Goal: Information Seeking & Learning: Learn about a topic

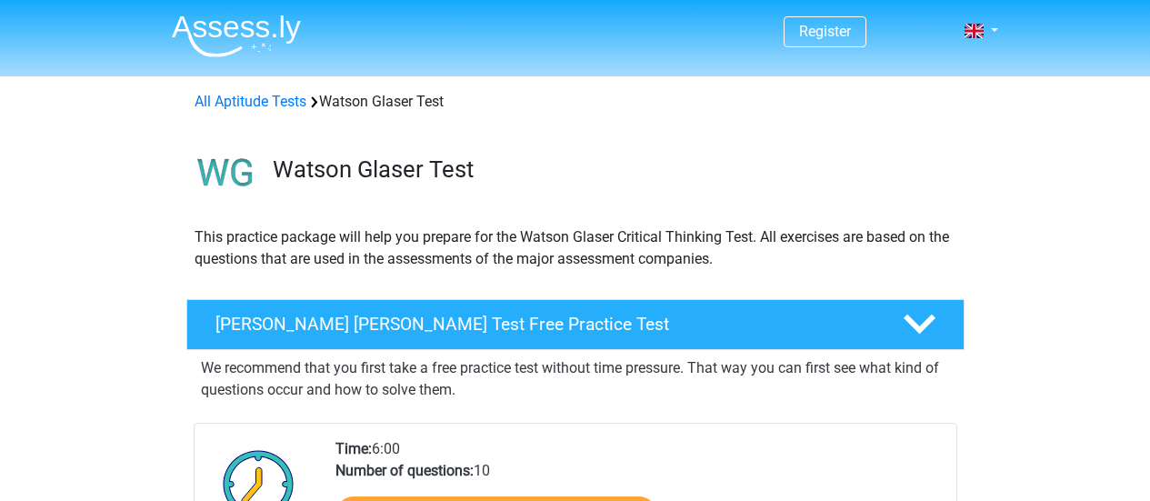
scroll to position [210, 0]
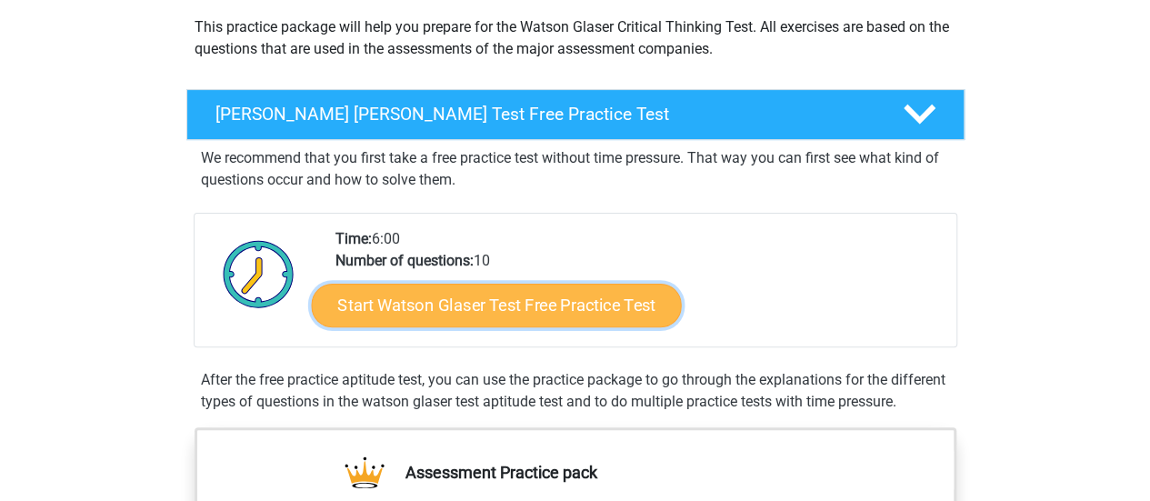
click at [529, 304] on link "Start Watson Glaser Test Free Practice Test" at bounding box center [496, 306] width 370 height 44
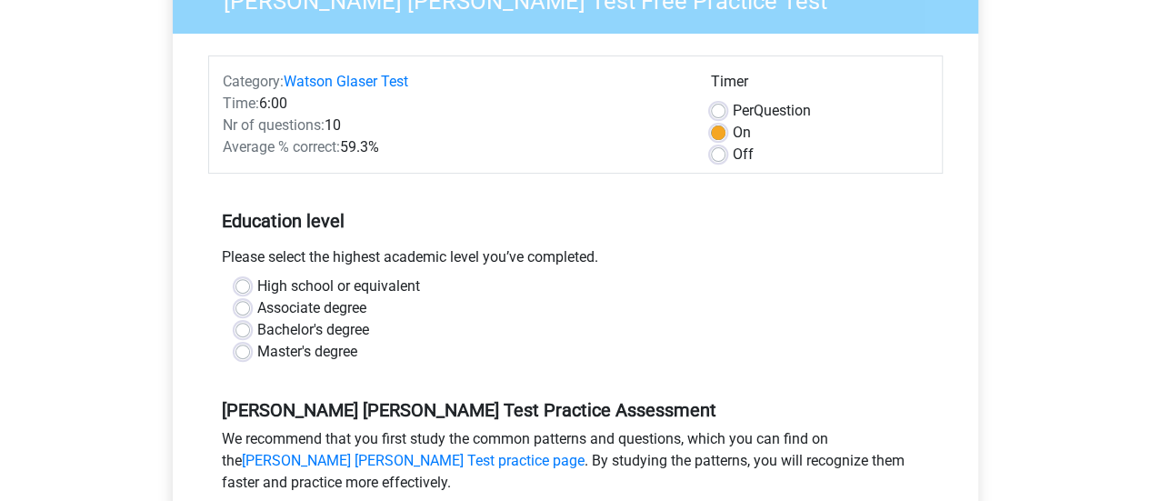
scroll to position [226, 0]
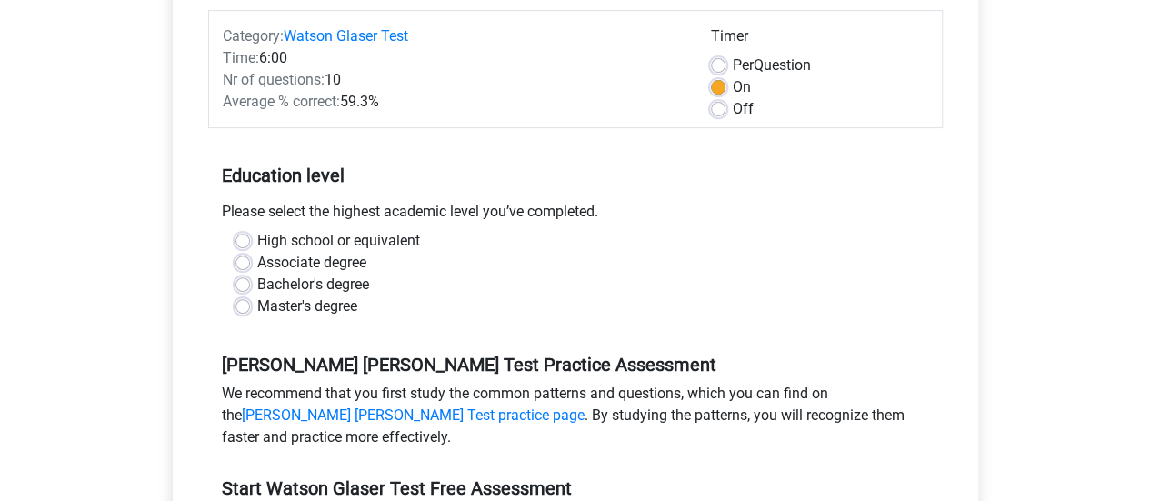
click at [257, 278] on label "Bachelor's degree" at bounding box center [313, 285] width 112 height 22
click at [236, 278] on input "Bachelor's degree" at bounding box center [243, 283] width 15 height 18
radio input "true"
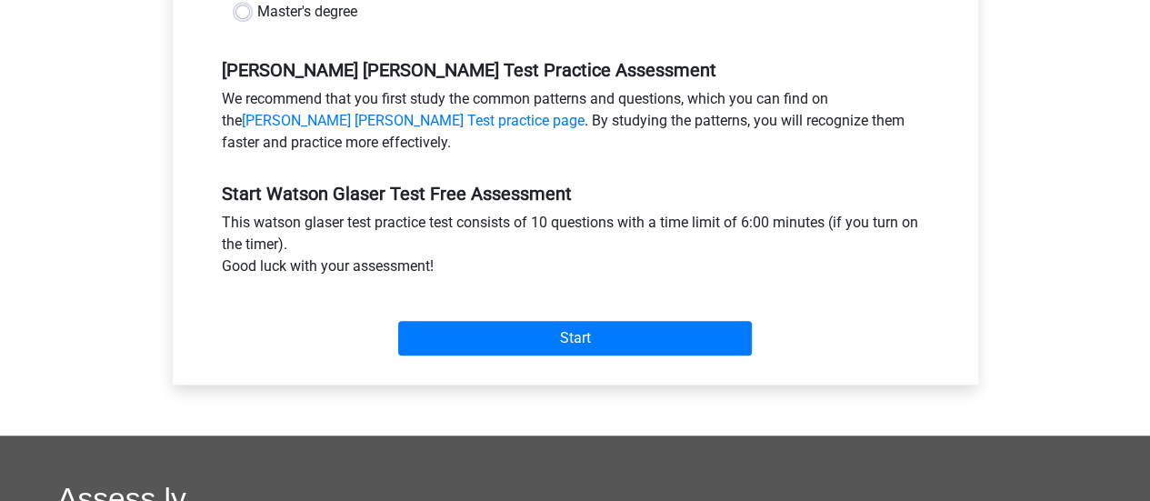
scroll to position [537, 0]
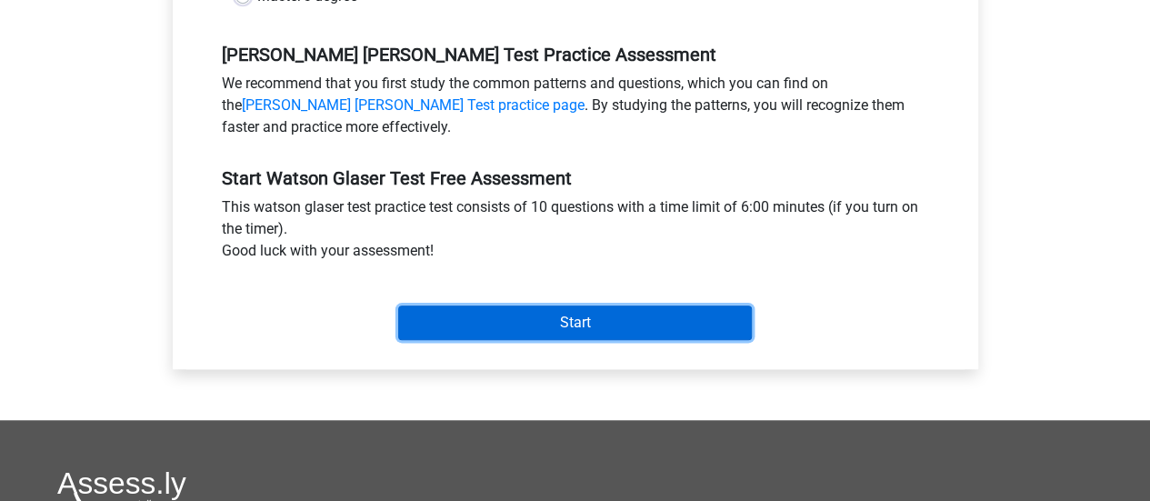
click at [499, 336] on input "Start" at bounding box center [575, 323] width 354 height 35
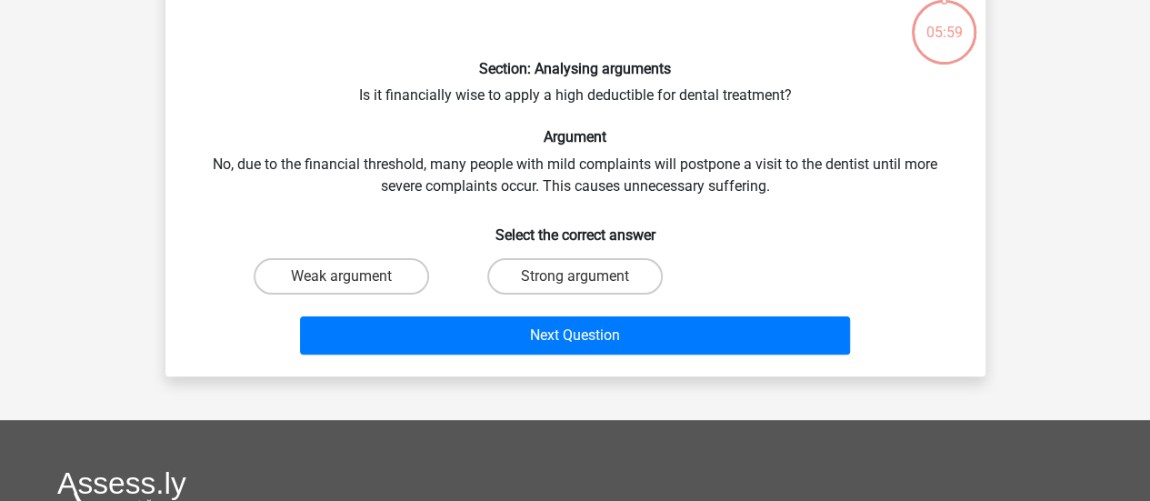
scroll to position [108, 0]
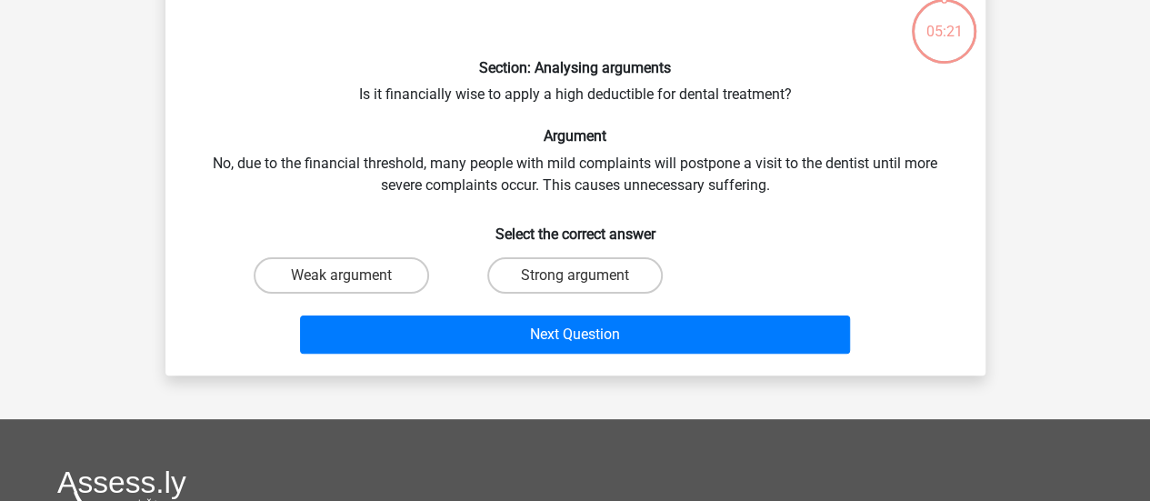
click at [643, 90] on div "Section: Analysing arguments Is it financially wise to apply a high deductible …" at bounding box center [576, 175] width 806 height 371
copy div "deductible"
click at [370, 278] on label "Weak argument" at bounding box center [342, 275] width 176 height 36
click at [353, 278] on input "Weak argument" at bounding box center [347, 282] width 12 height 12
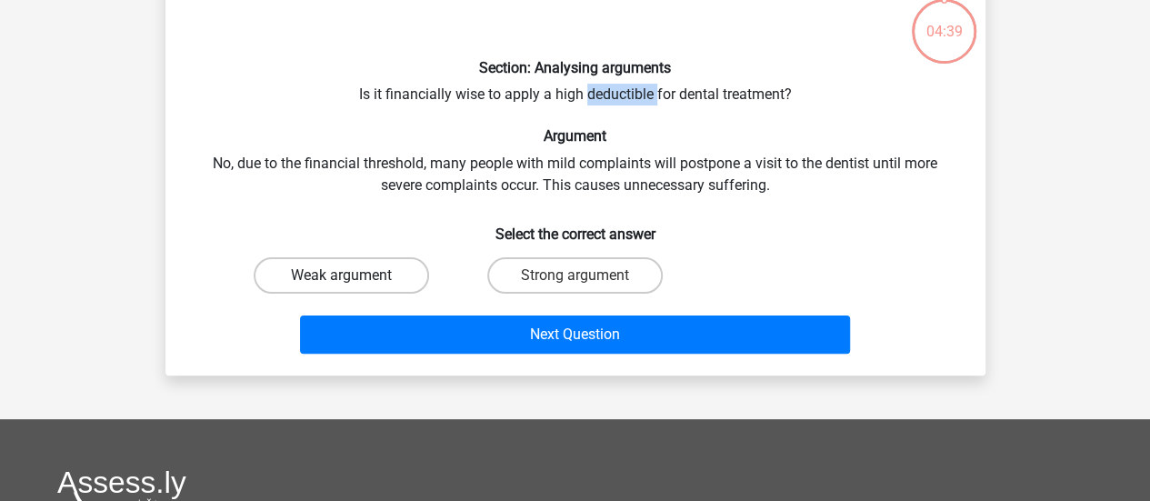
radio input "true"
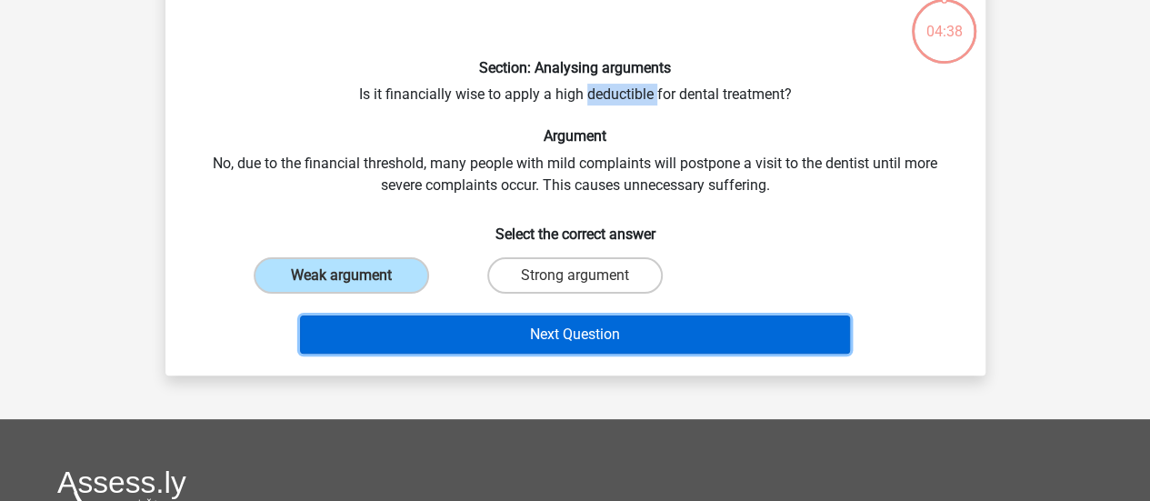
click at [513, 329] on button "Next Question" at bounding box center [575, 335] width 550 height 38
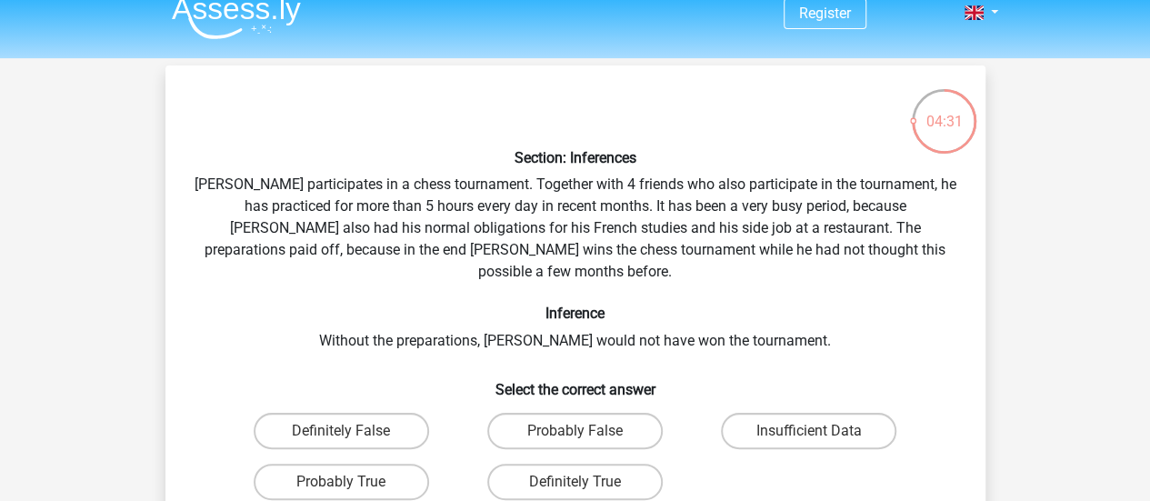
scroll to position [17, 0]
click at [577, 465] on label "Definitely True" at bounding box center [575, 483] width 176 height 36
click at [577, 483] on input "Definitely True" at bounding box center [581, 489] width 12 height 12
radio input "true"
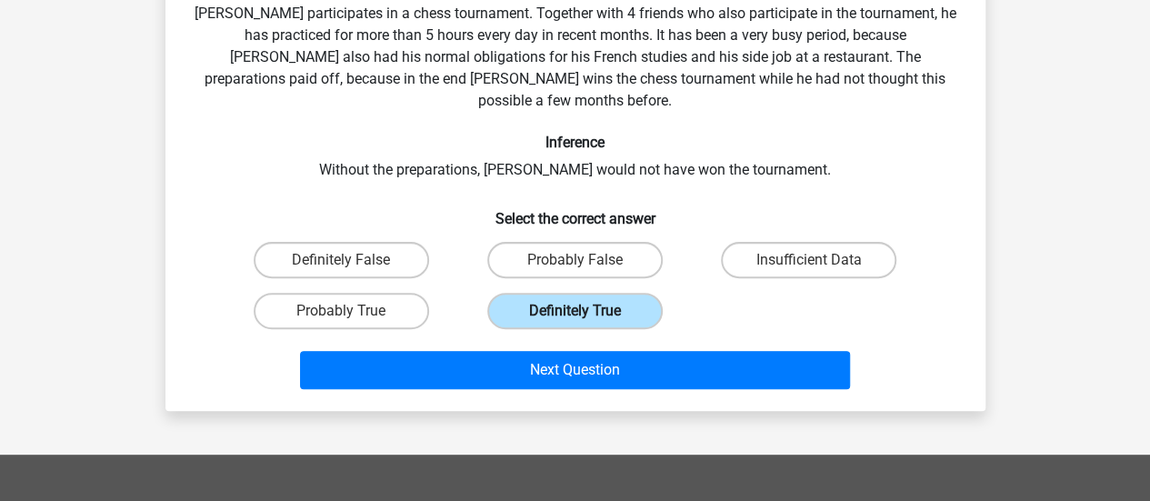
scroll to position [193, 0]
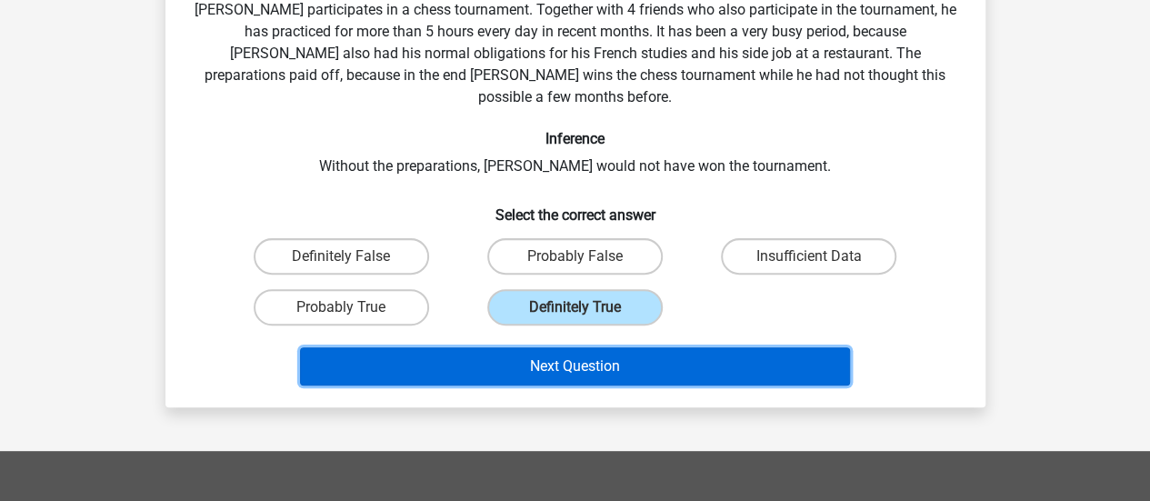
click at [651, 347] on button "Next Question" at bounding box center [575, 366] width 550 height 38
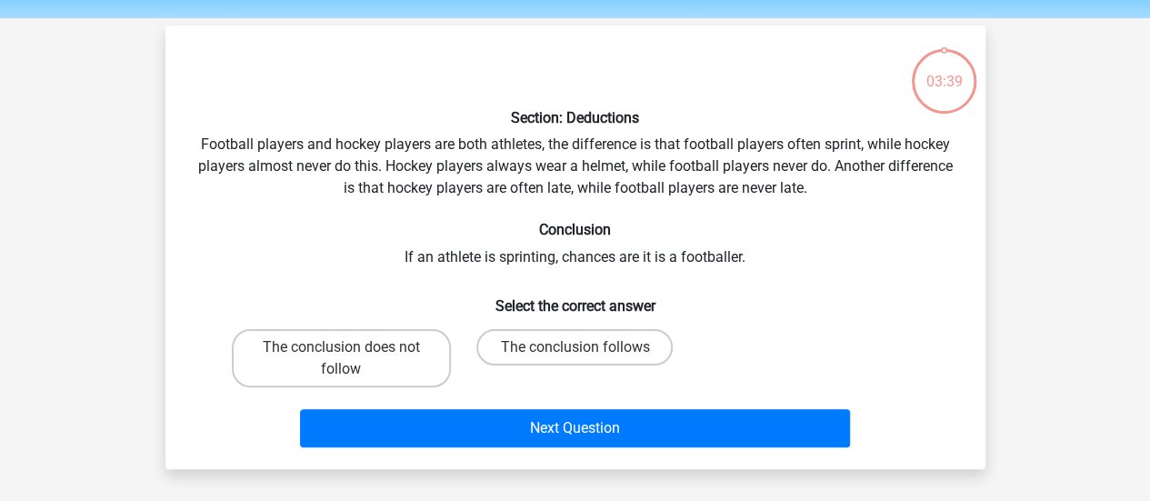
scroll to position [57, 0]
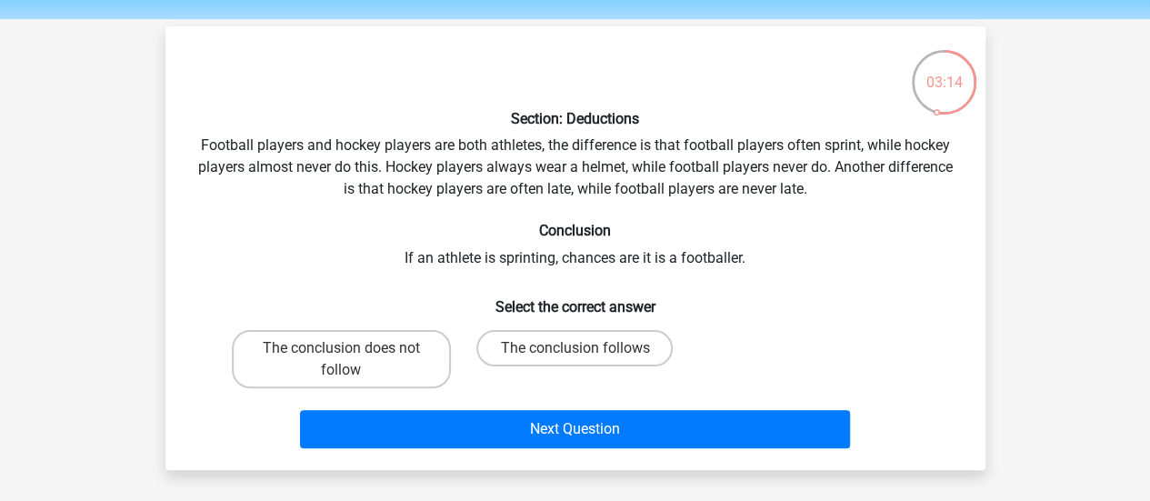
click at [530, 264] on div "Section: Deductions Football players and hockey players are both athletes, the …" at bounding box center [576, 248] width 806 height 415
copy div "sprinting"
click at [381, 363] on label "The conclusion does not follow" at bounding box center [341, 359] width 219 height 58
click at [353, 360] on input "The conclusion does not follow" at bounding box center [347, 354] width 12 height 12
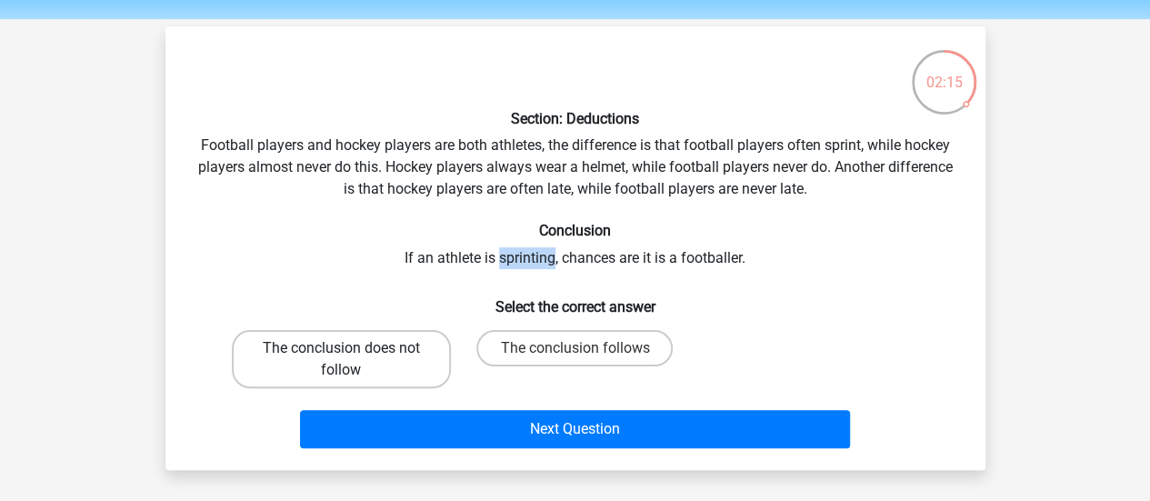
radio input "true"
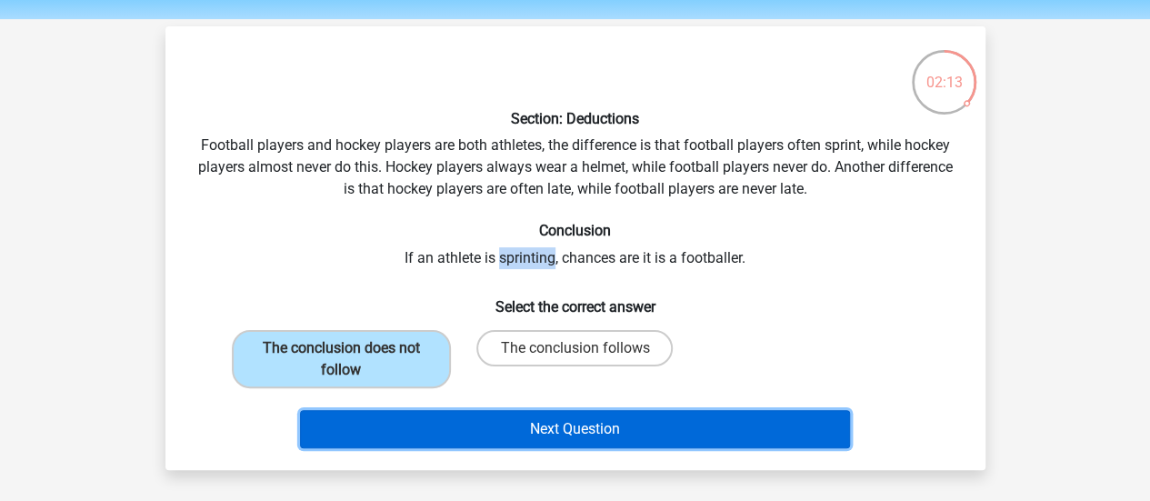
click at [533, 427] on button "Next Question" at bounding box center [575, 429] width 550 height 38
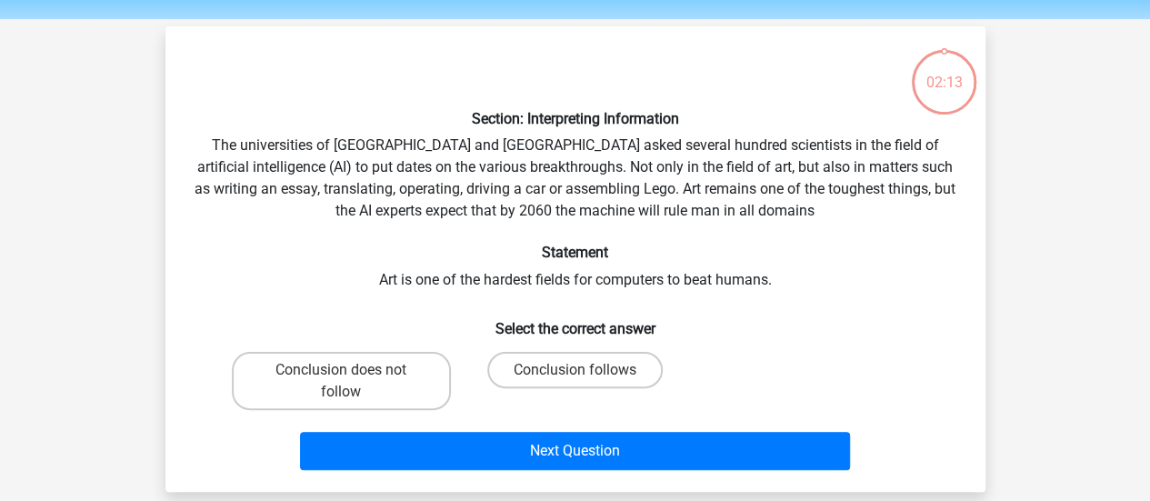
scroll to position [84, 0]
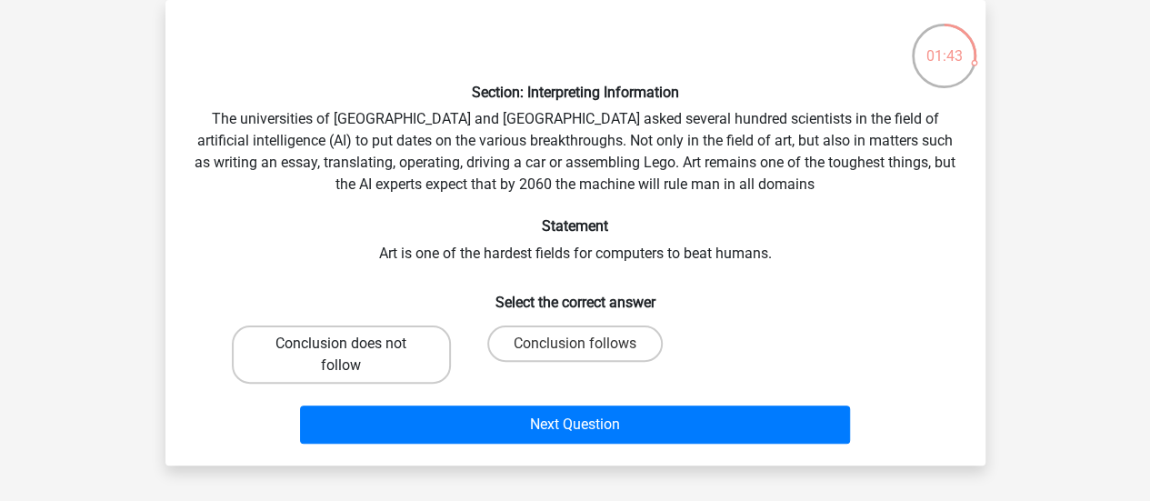
click at [398, 334] on label "Conclusion does not follow" at bounding box center [341, 355] width 219 height 58
click at [353, 344] on input "Conclusion does not follow" at bounding box center [347, 350] width 12 height 12
radio input "true"
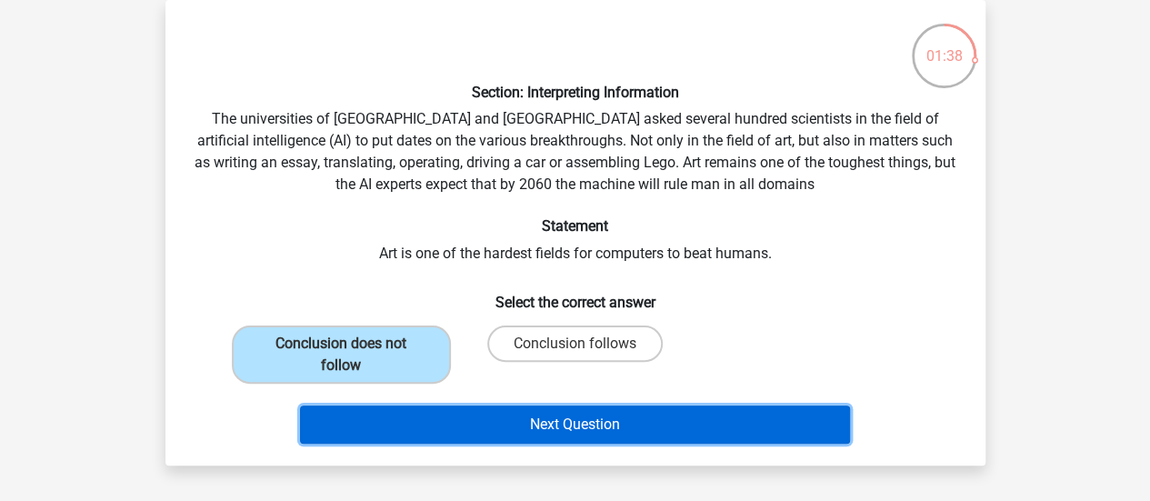
click at [515, 414] on button "Next Question" at bounding box center [575, 425] width 550 height 38
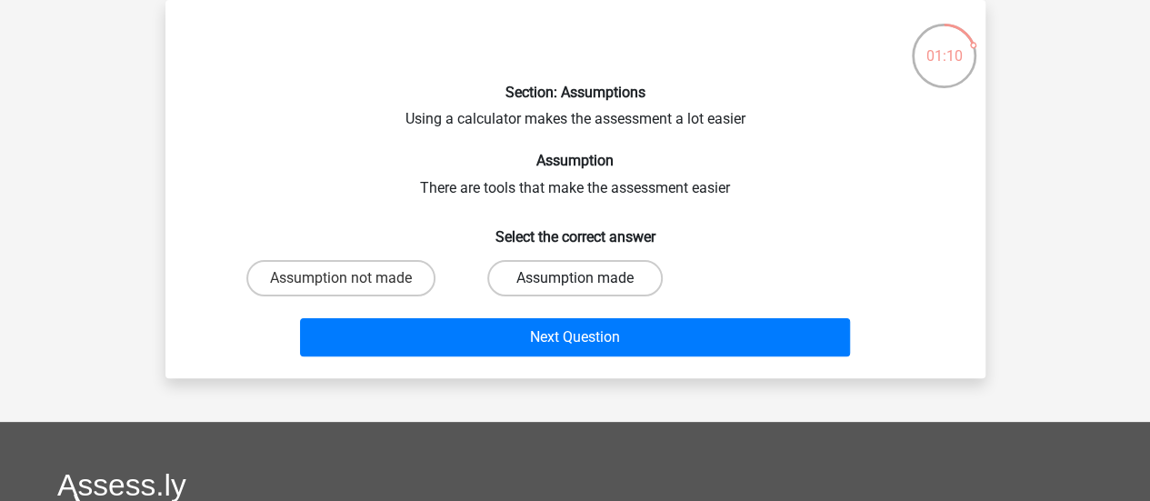
click at [540, 288] on label "Assumption made" at bounding box center [575, 278] width 176 height 36
click at [575, 288] on input "Assumption made" at bounding box center [581, 284] width 12 height 12
radio input "true"
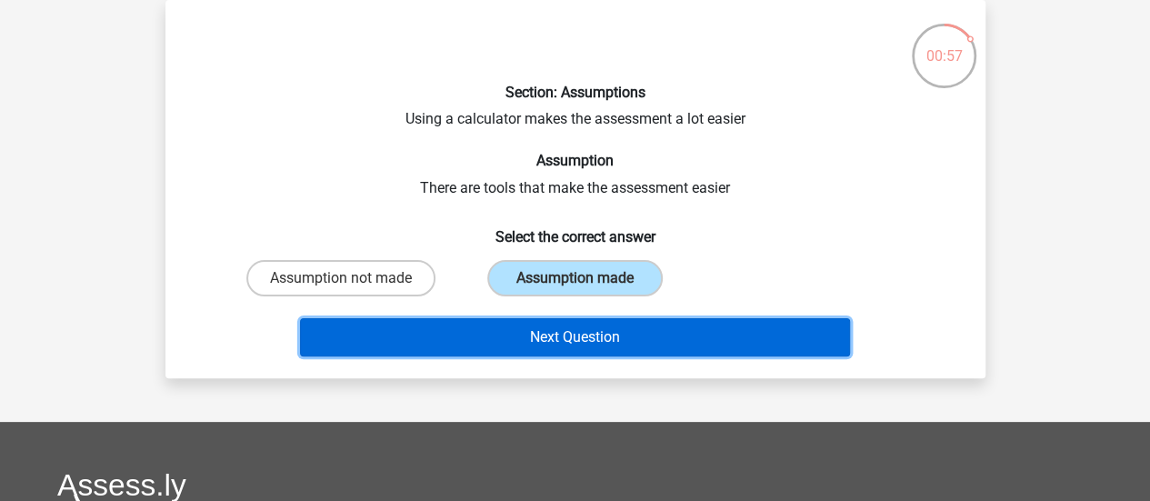
click at [515, 332] on button "Next Question" at bounding box center [575, 337] width 550 height 38
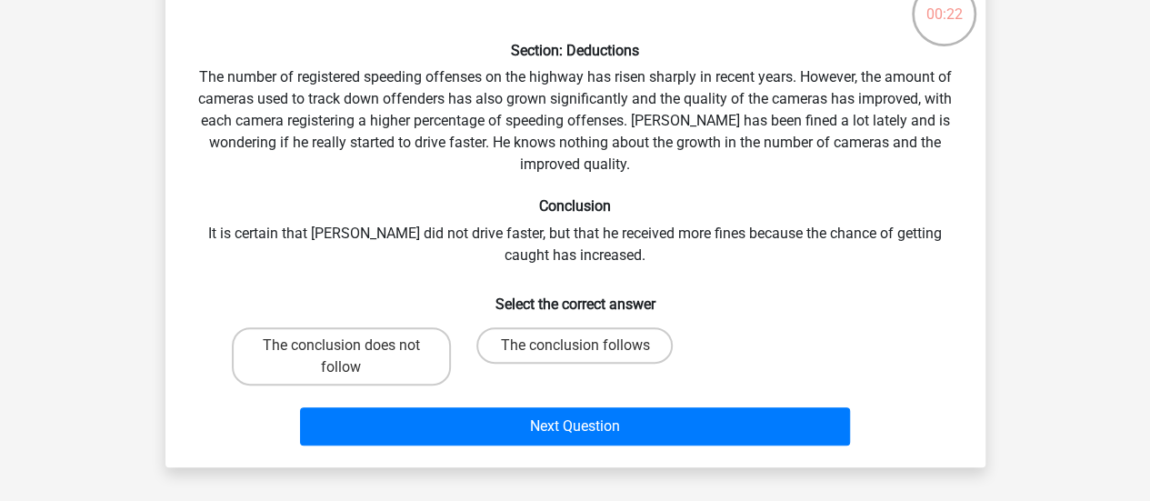
scroll to position [123, 0]
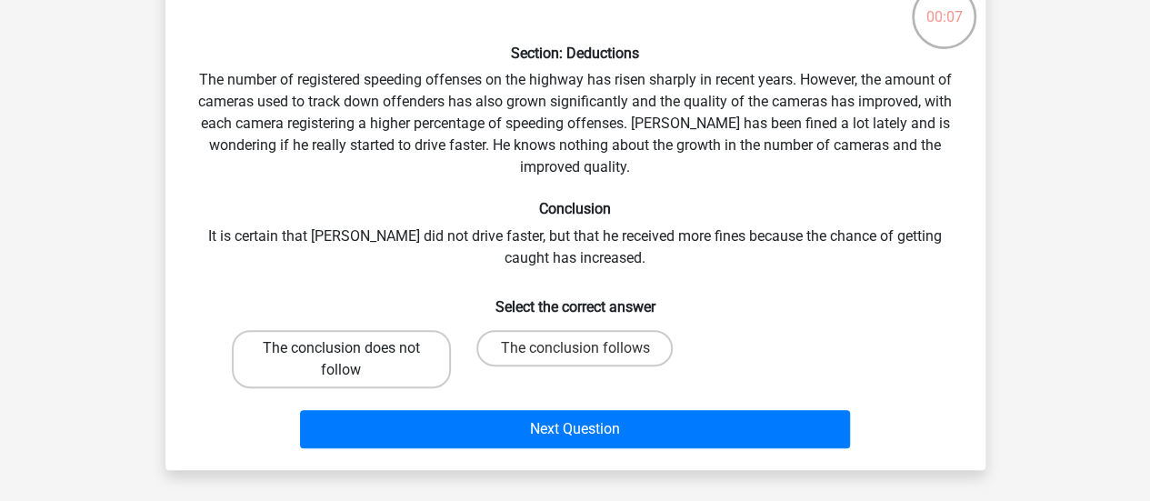
click at [407, 367] on label "The conclusion does not follow" at bounding box center [341, 359] width 219 height 58
click at [353, 360] on input "The conclusion does not follow" at bounding box center [347, 354] width 12 height 12
radio input "true"
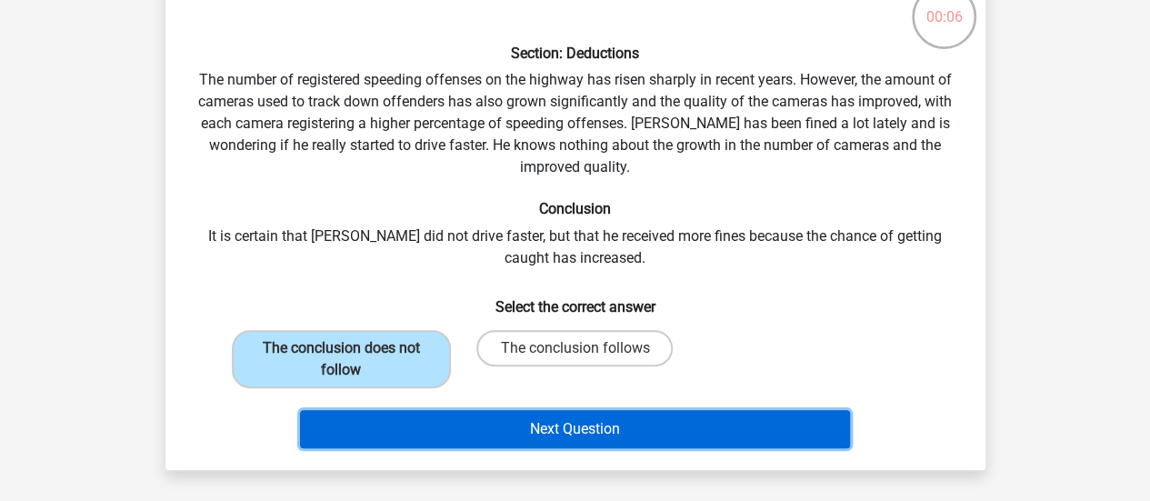
click at [509, 427] on button "Next Question" at bounding box center [575, 429] width 550 height 38
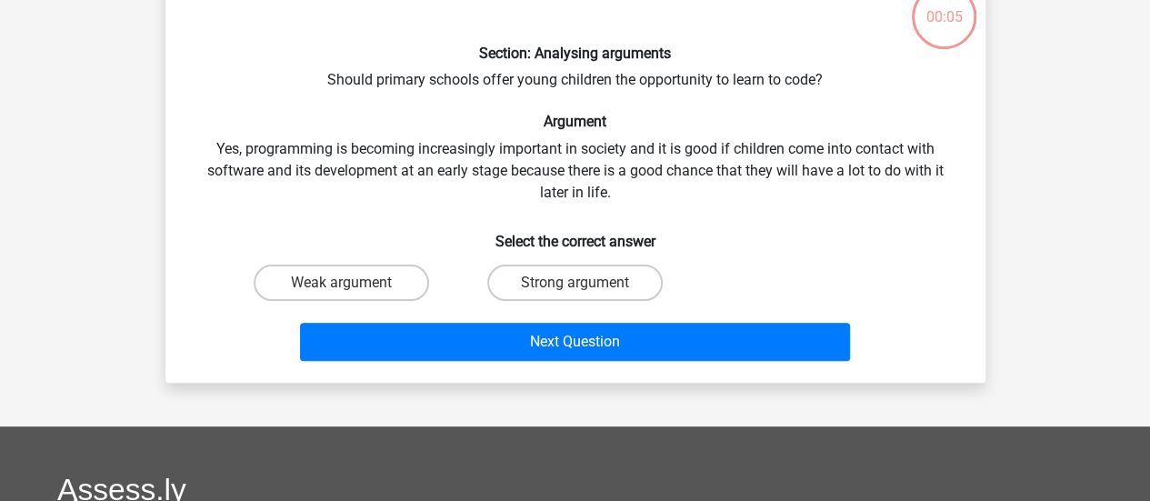
scroll to position [84, 0]
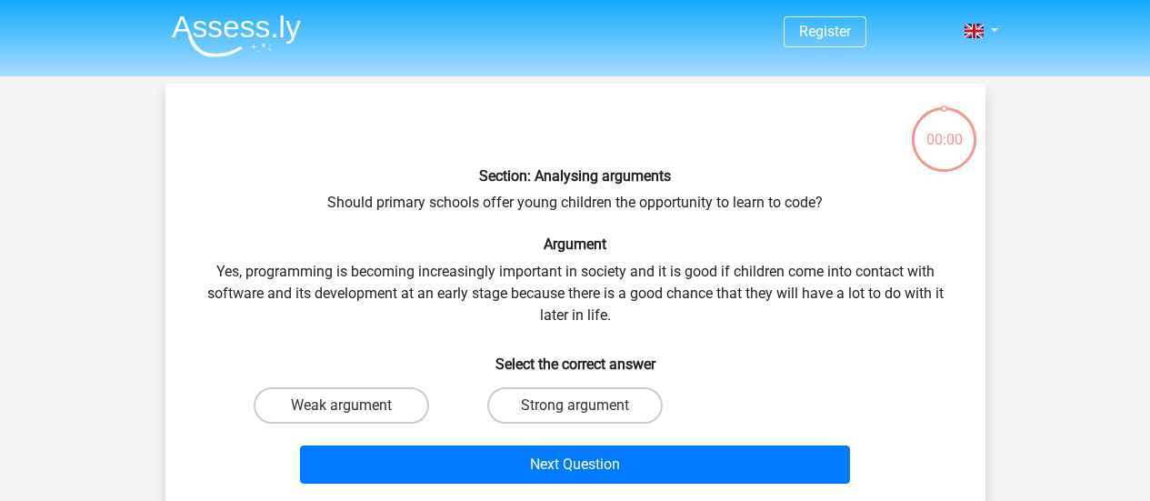
scroll to position [84, 0]
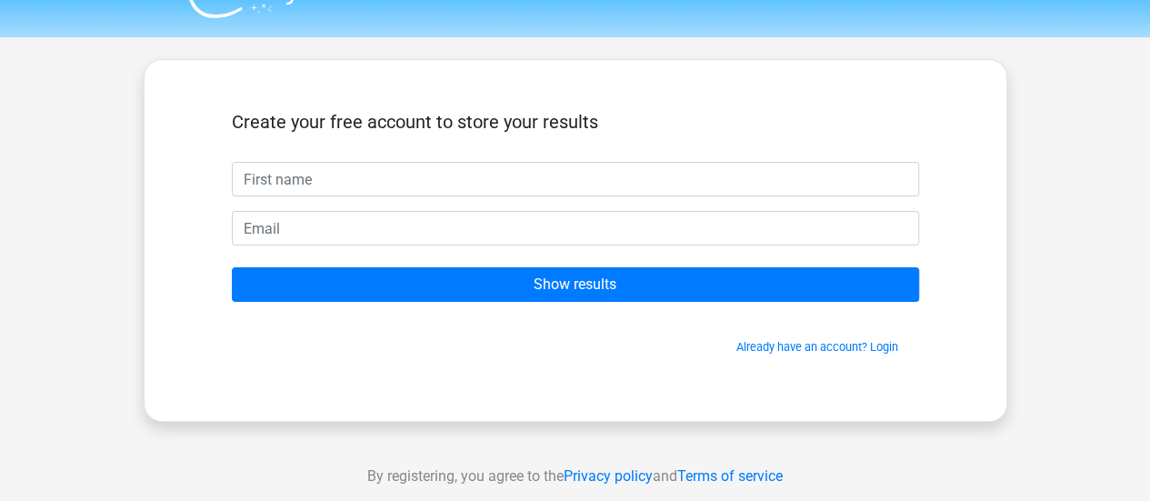
scroll to position [38, 0]
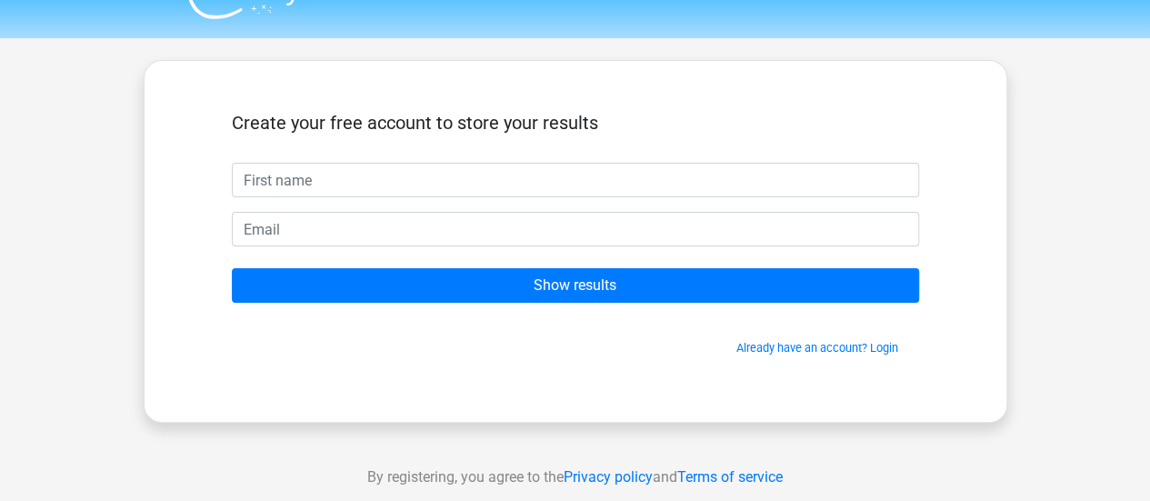
click at [528, 187] on input "text" at bounding box center [576, 180] width 688 height 35
type input "sap"
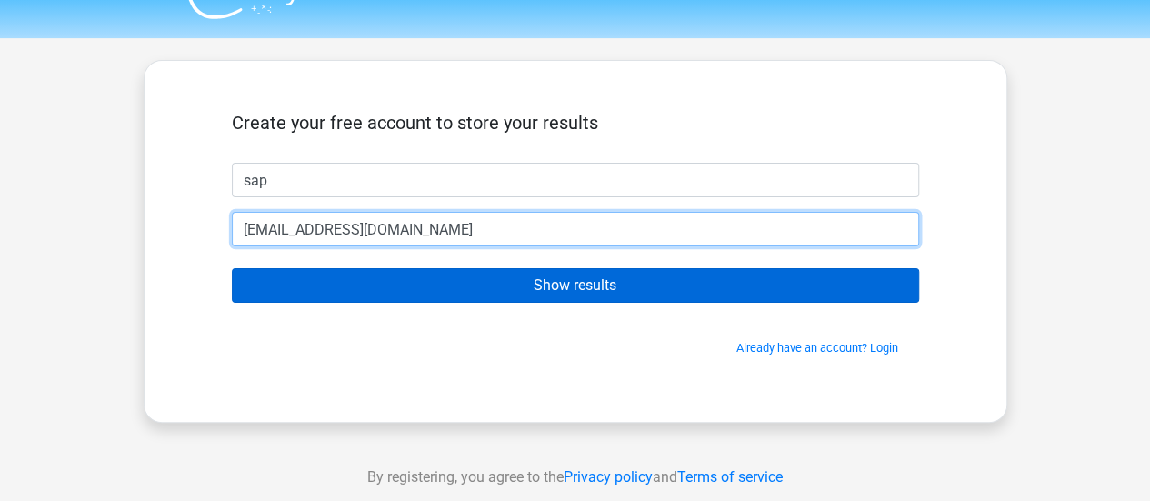
type input "[EMAIL_ADDRESS][DOMAIN_NAME]"
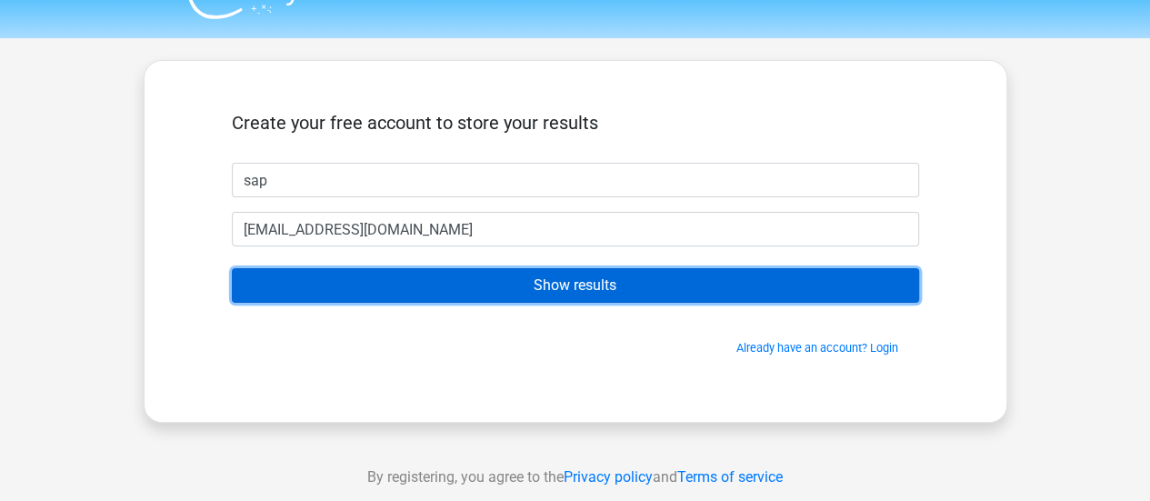
click at [552, 287] on input "Show results" at bounding box center [576, 285] width 688 height 35
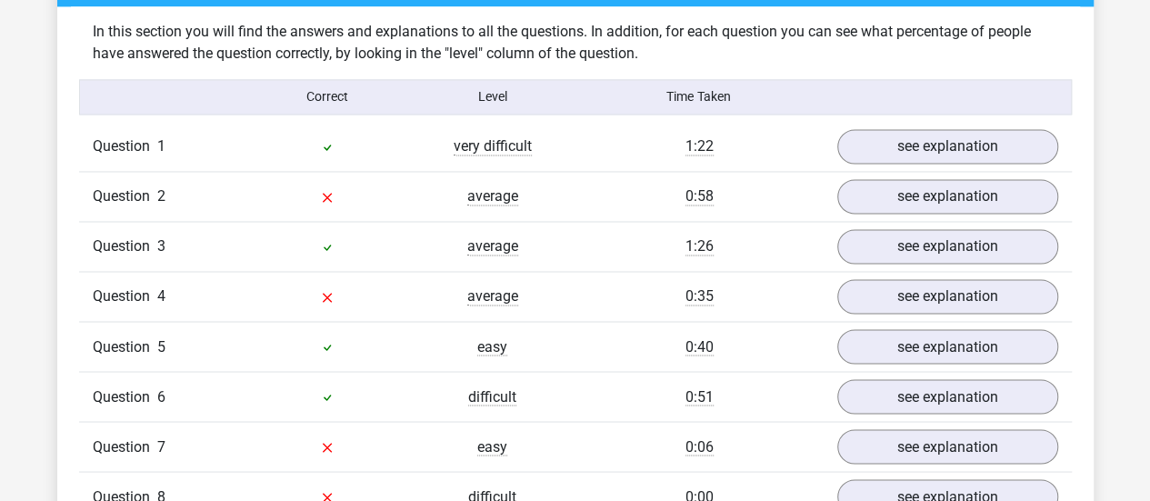
scroll to position [1406, 0]
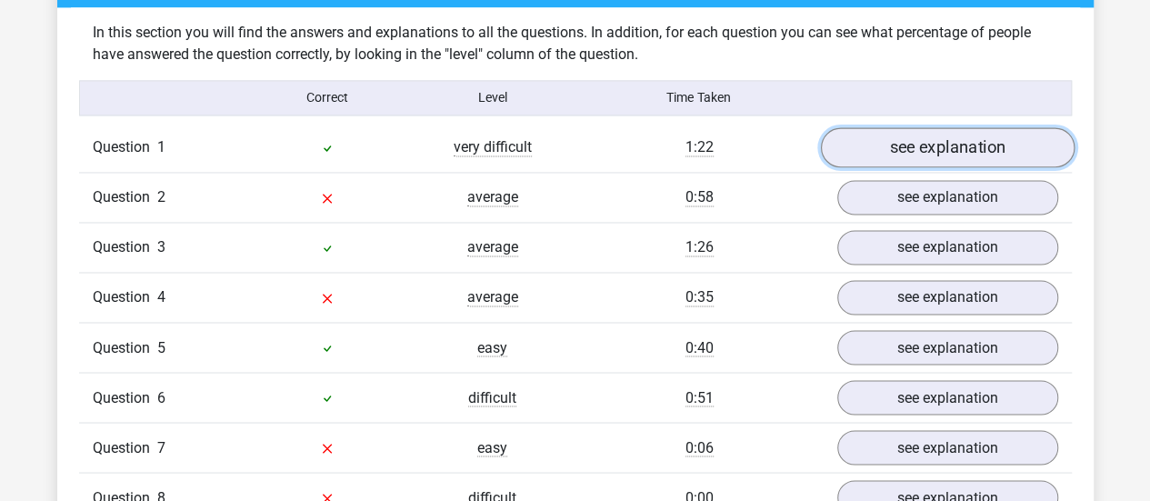
click at [933, 131] on link "see explanation" at bounding box center [947, 147] width 254 height 40
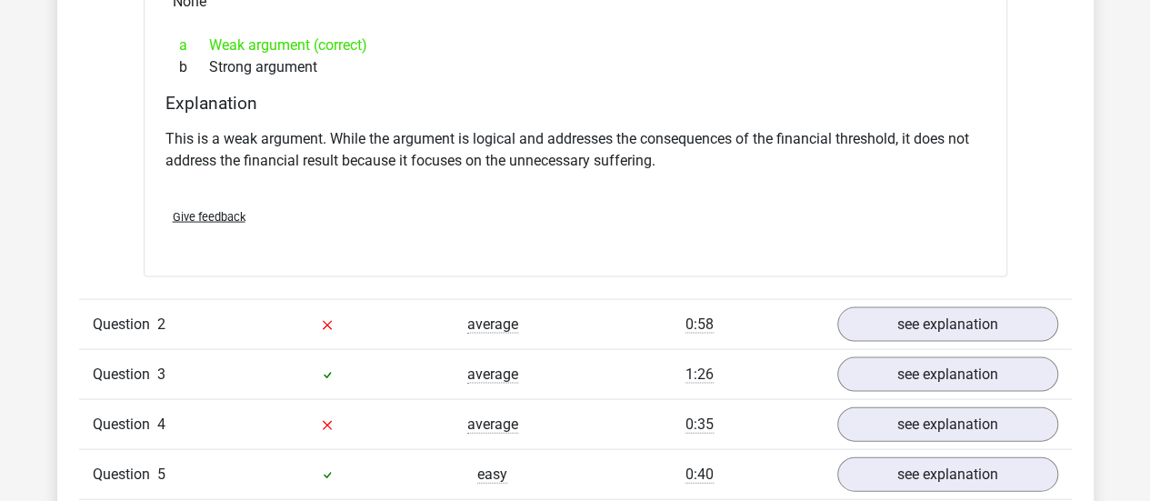
scroll to position [1763, 0]
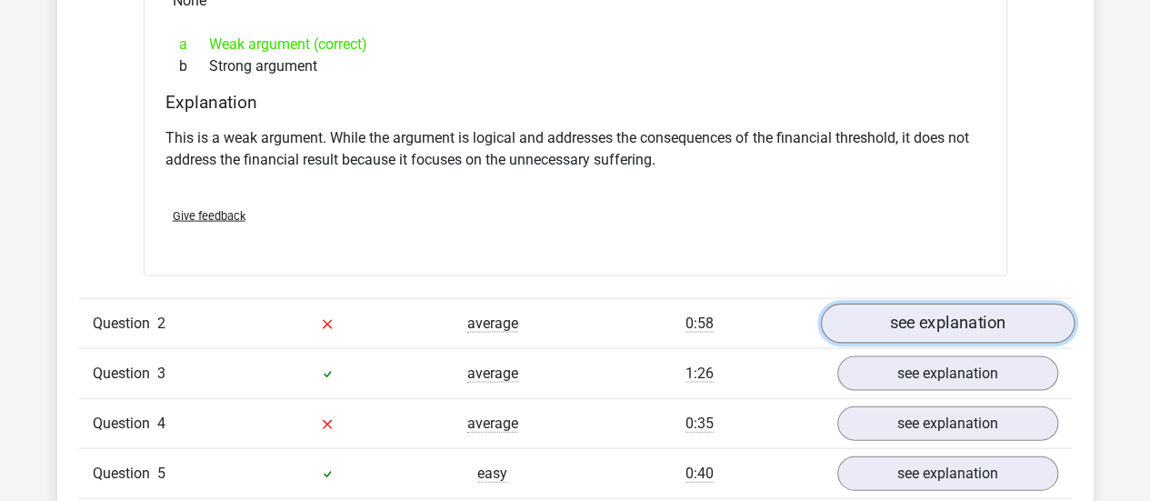
click at [864, 326] on link "see explanation" at bounding box center [947, 324] width 254 height 40
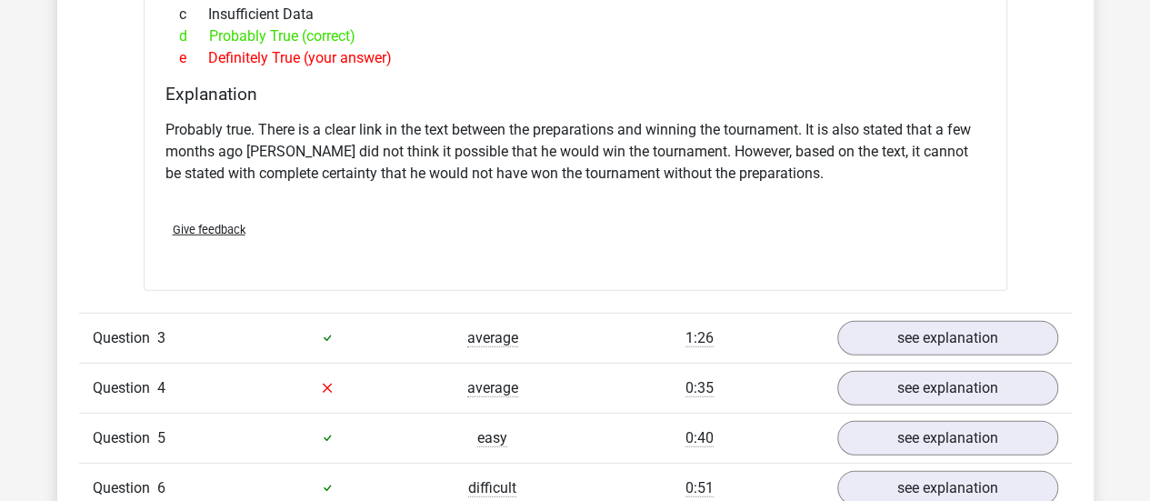
scroll to position [2391, 0]
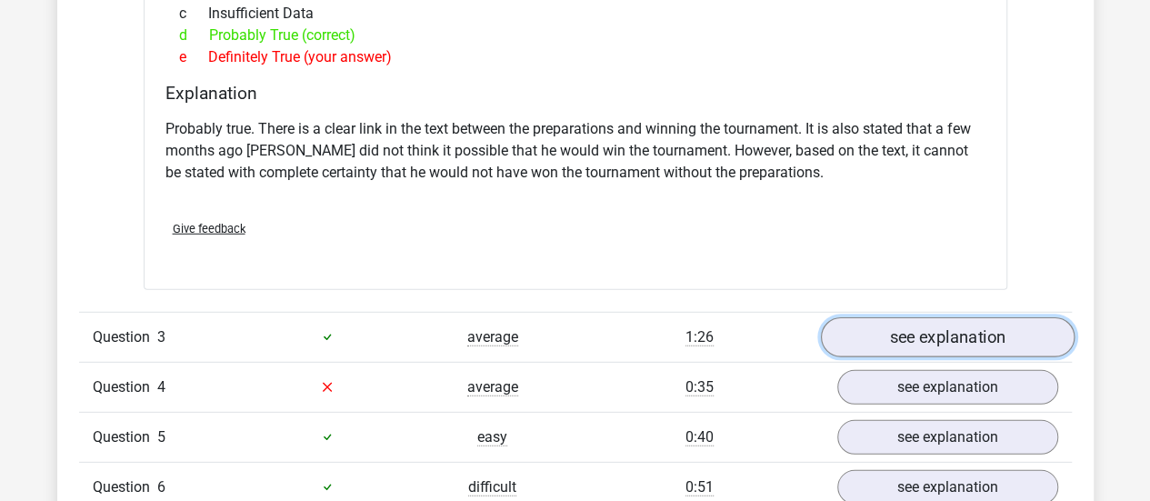
click at [890, 323] on link "see explanation" at bounding box center [947, 337] width 254 height 40
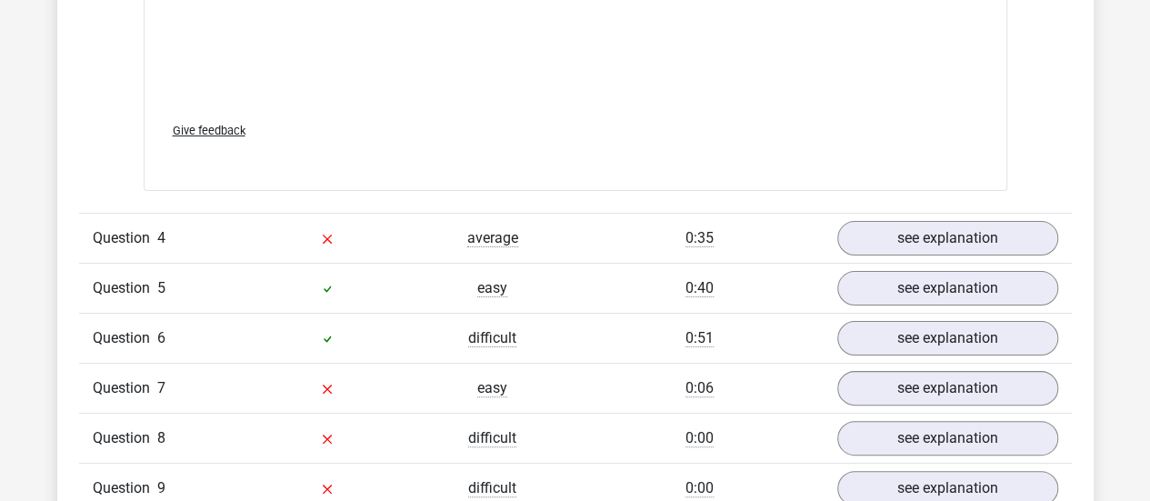
scroll to position [3511, 0]
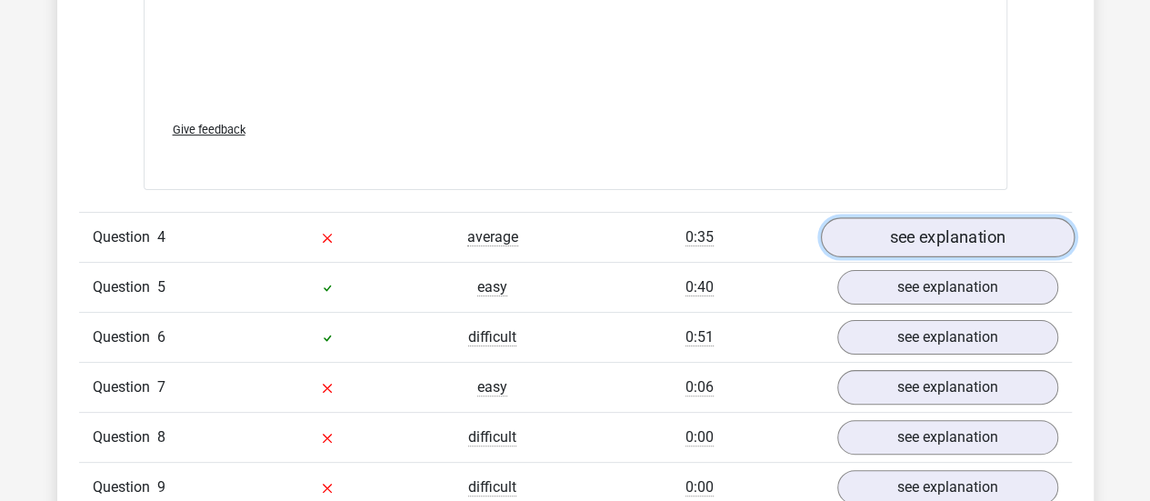
click at [969, 234] on link "see explanation" at bounding box center [947, 237] width 254 height 40
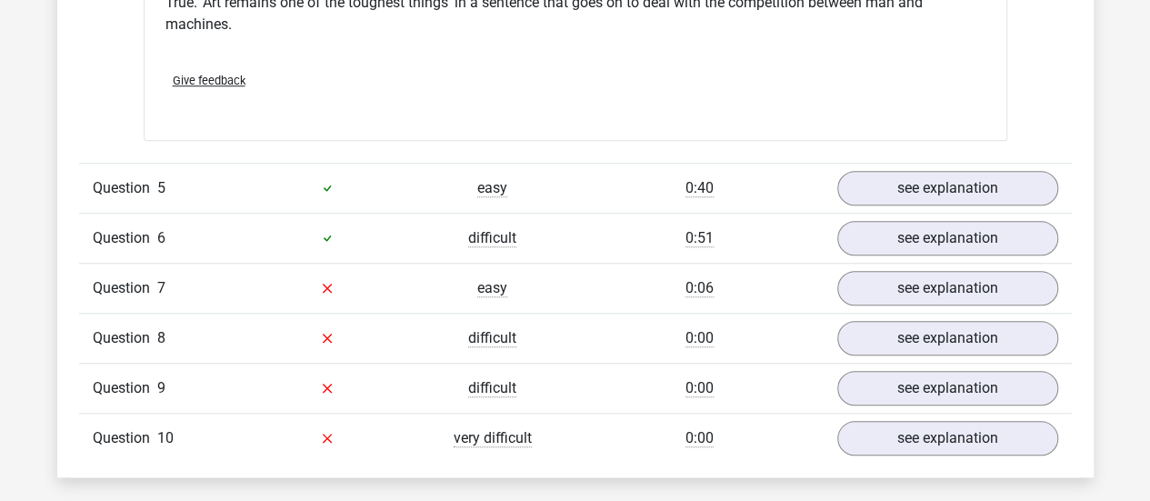
scroll to position [4116, 0]
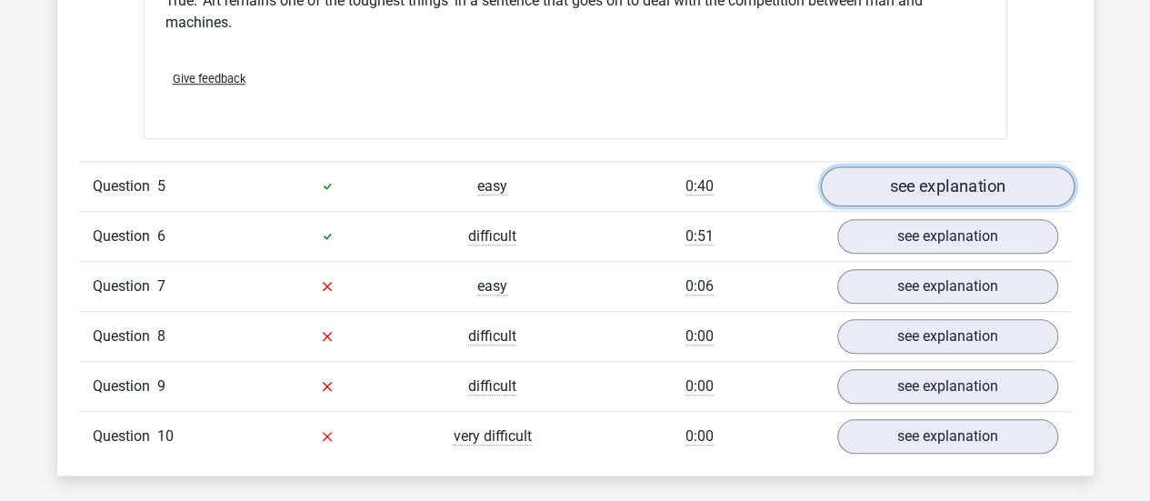
click at [1008, 179] on link "see explanation" at bounding box center [947, 186] width 254 height 40
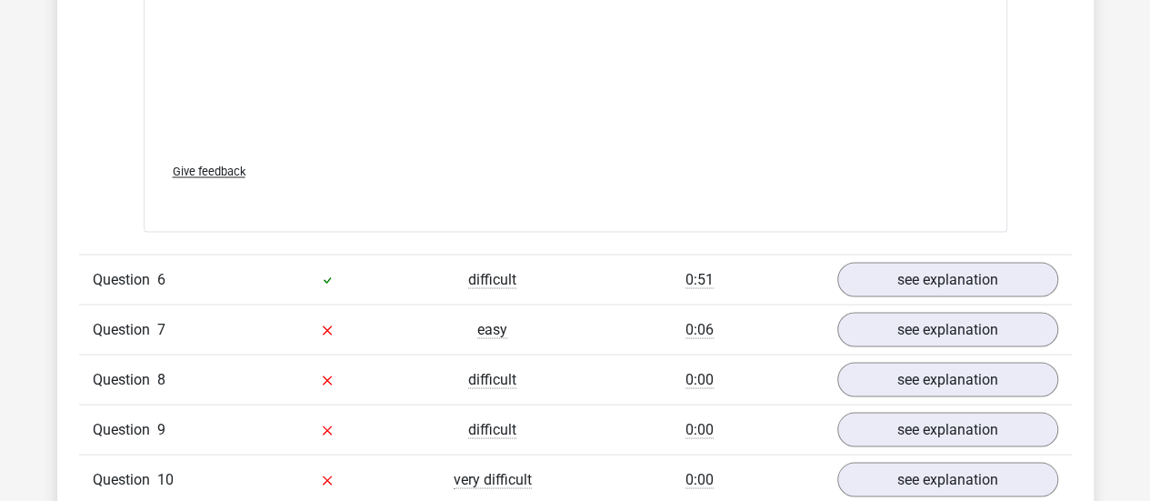
scroll to position [5001, 0]
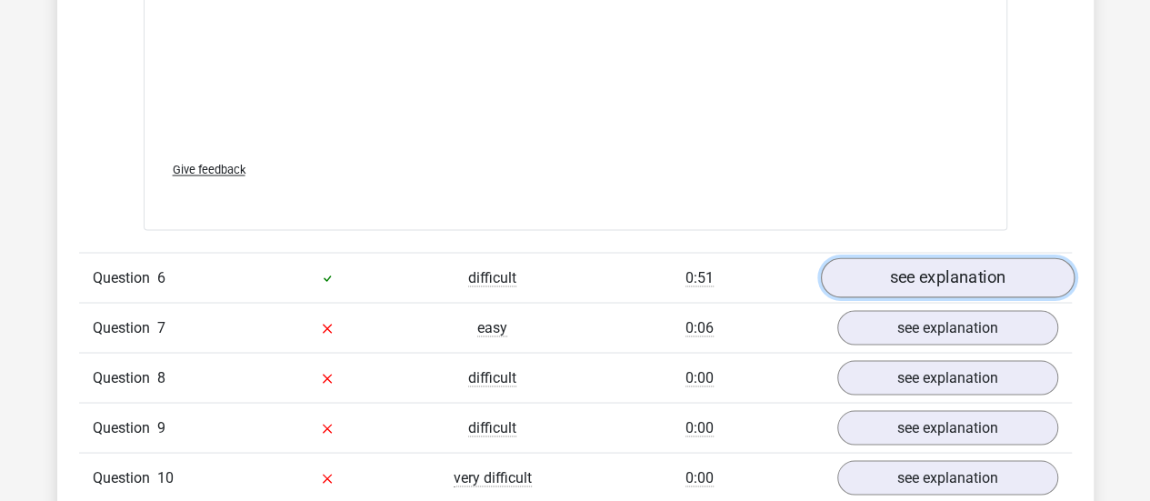
click at [995, 265] on link "see explanation" at bounding box center [947, 277] width 254 height 40
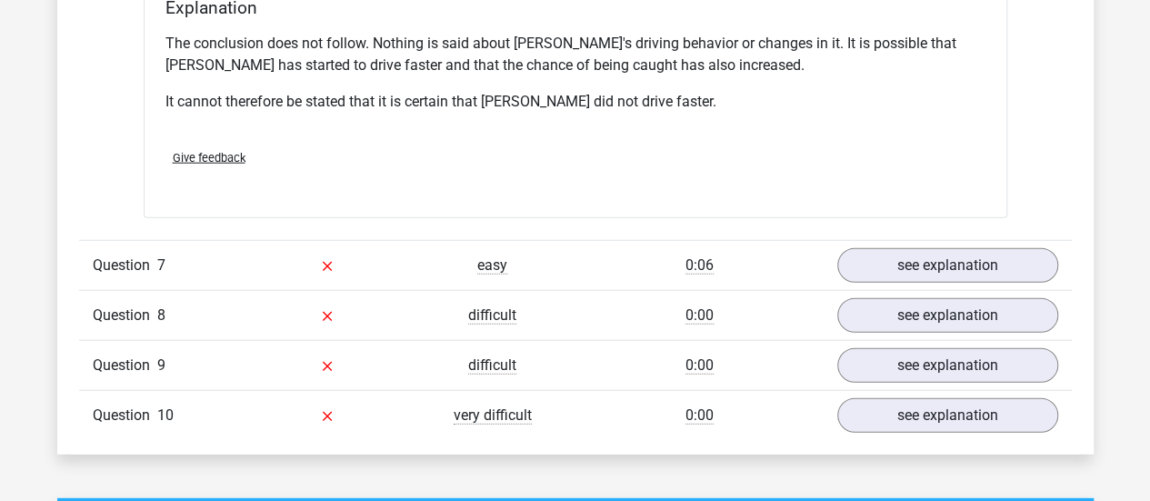
scroll to position [5651, 0]
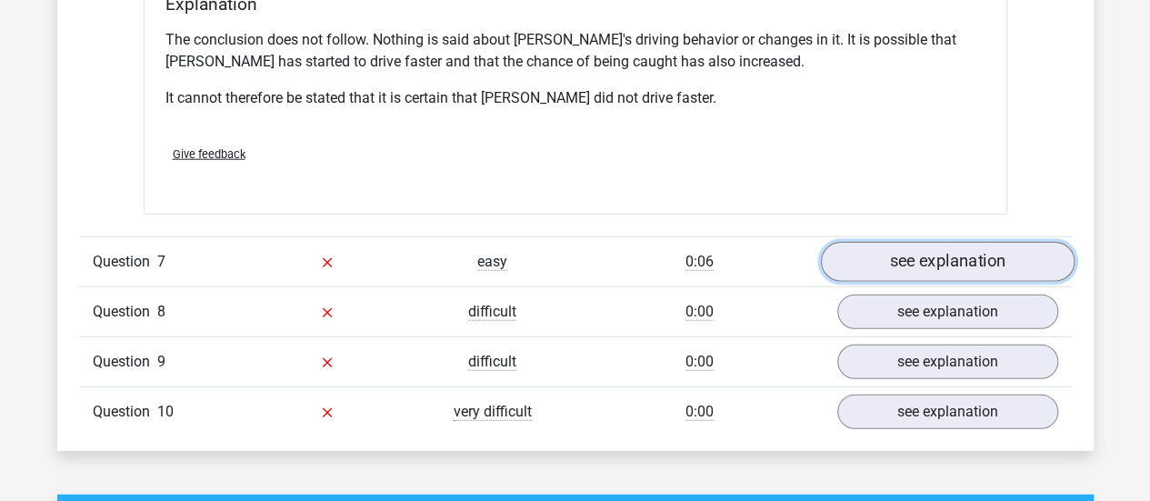
click at [1012, 242] on link "see explanation" at bounding box center [947, 262] width 254 height 40
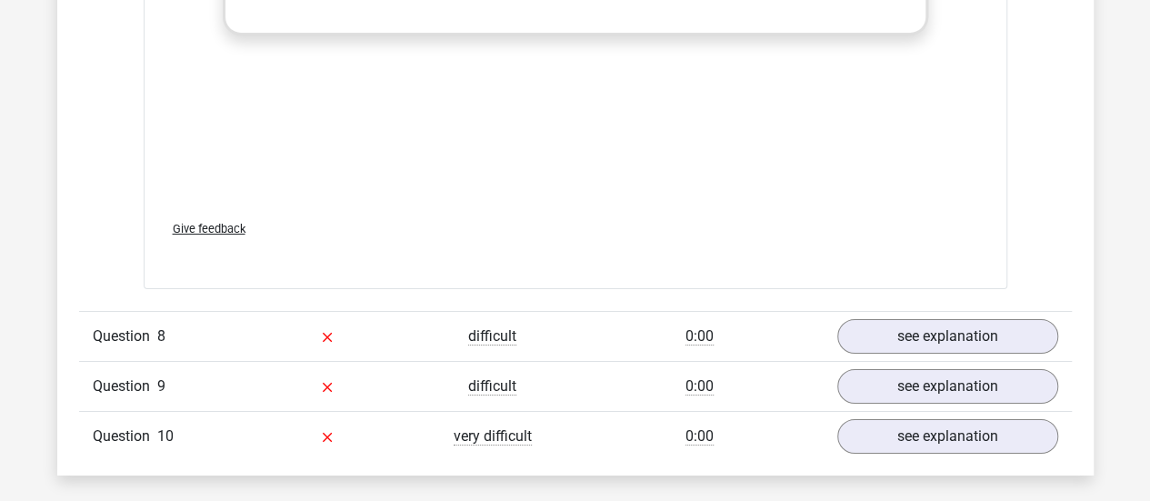
scroll to position [6576, 0]
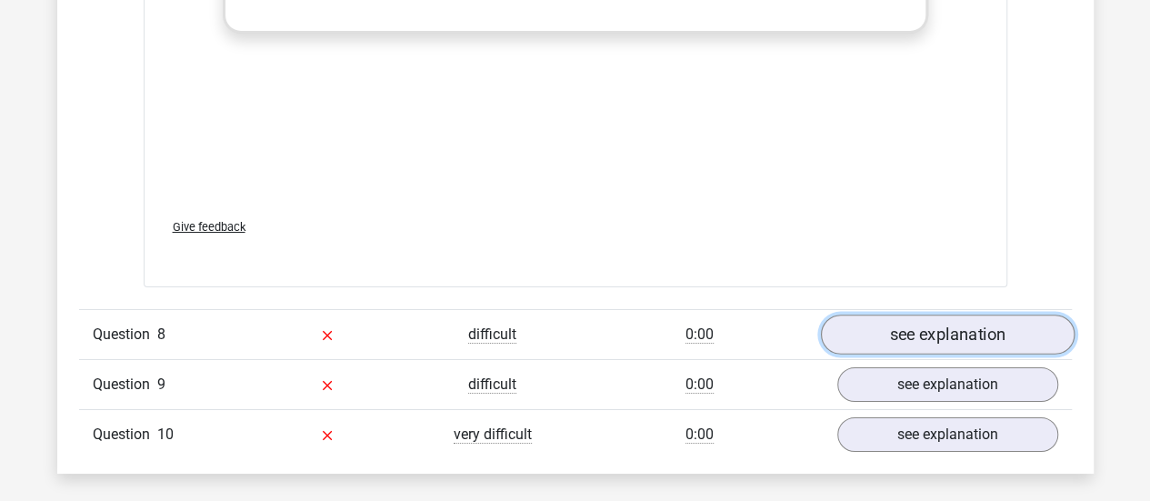
click at [889, 316] on link "see explanation" at bounding box center [947, 336] width 254 height 40
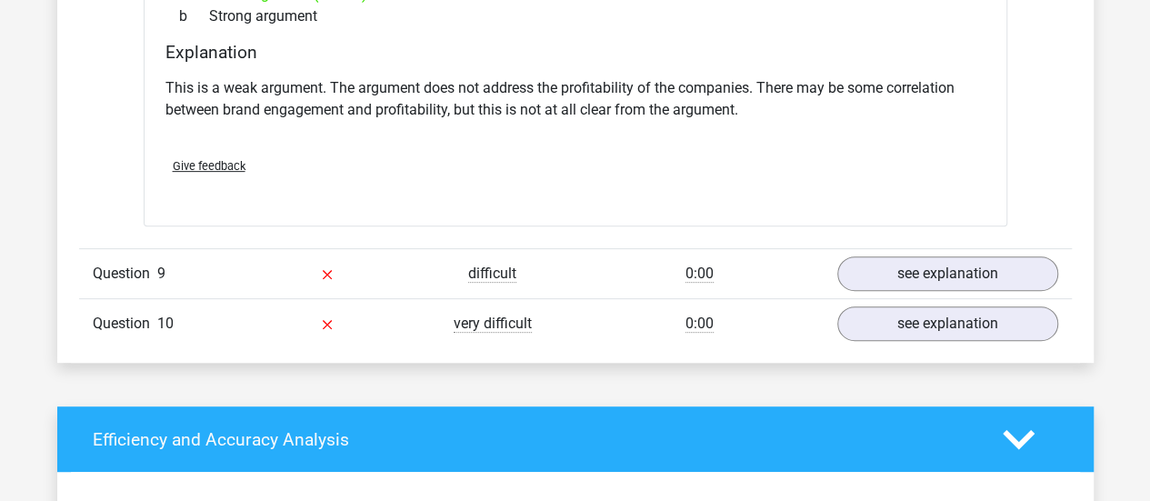
scroll to position [7171, 0]
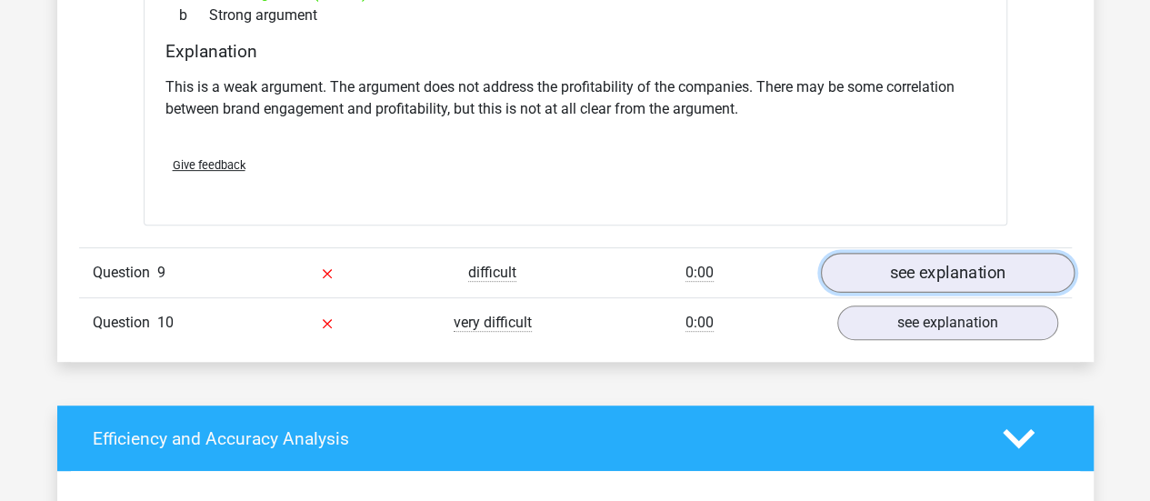
click at [921, 253] on link "see explanation" at bounding box center [947, 273] width 254 height 40
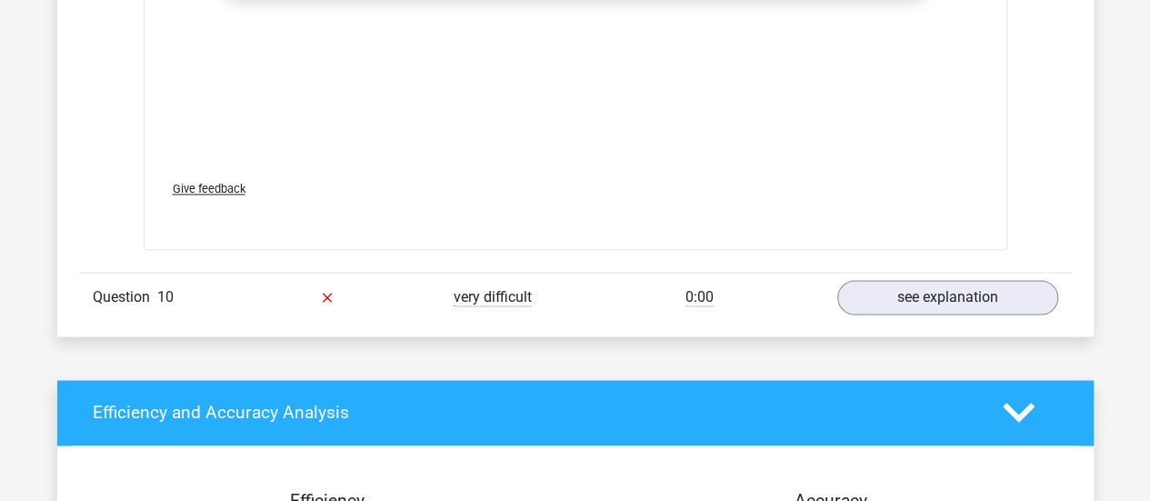
scroll to position [8190, 0]
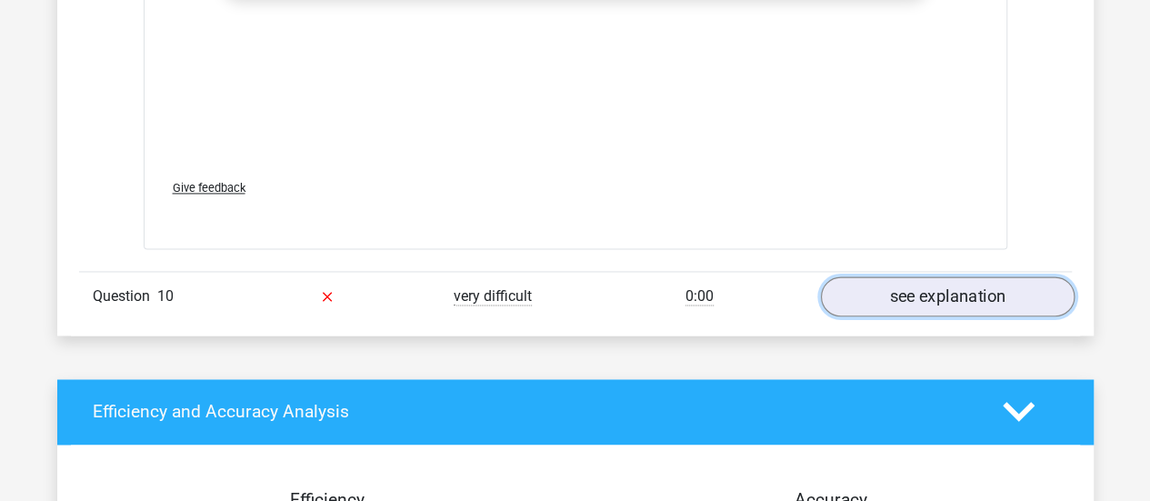
click at [895, 276] on link "see explanation" at bounding box center [947, 296] width 254 height 40
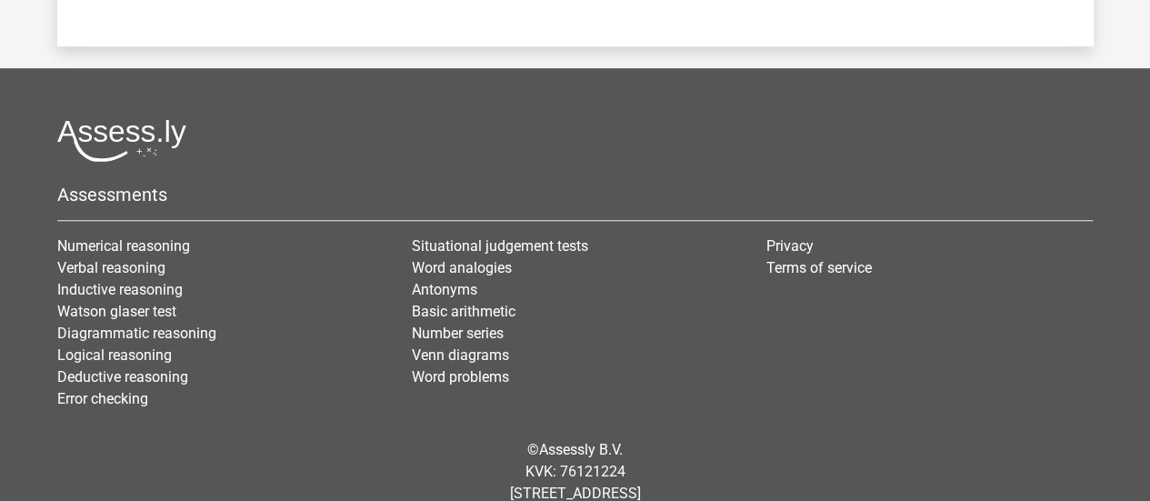
scroll to position [10905, 0]
